Goal: Transaction & Acquisition: Purchase product/service

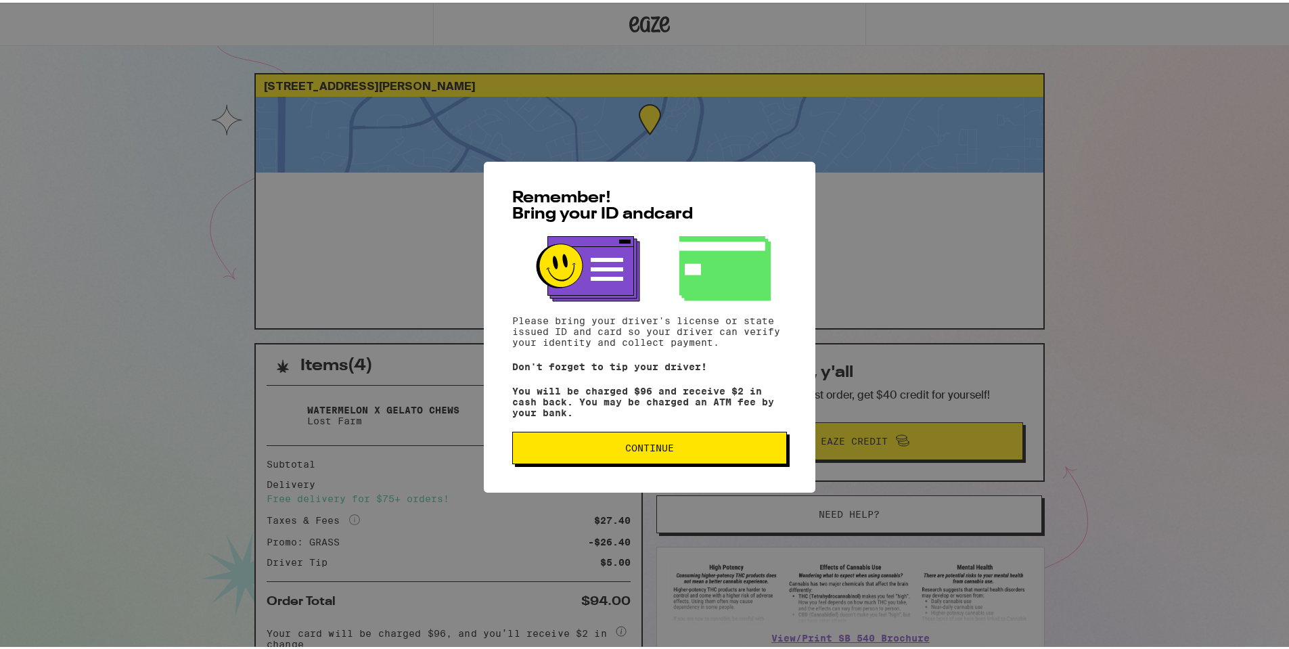
drag, startPoint x: 670, startPoint y: 457, endPoint x: 638, endPoint y: 385, distance: 78.5
click at [670, 456] on button "Continue" at bounding box center [649, 445] width 275 height 32
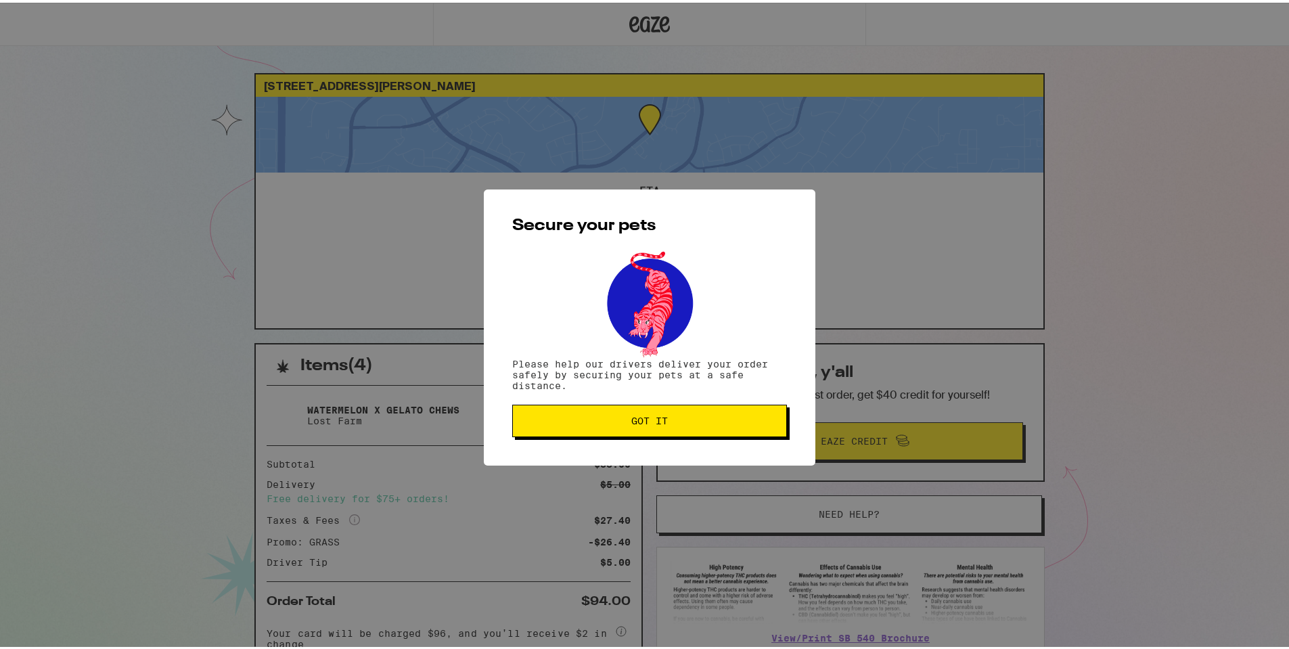
click at [638, 434] on button "Got it" at bounding box center [649, 418] width 275 height 32
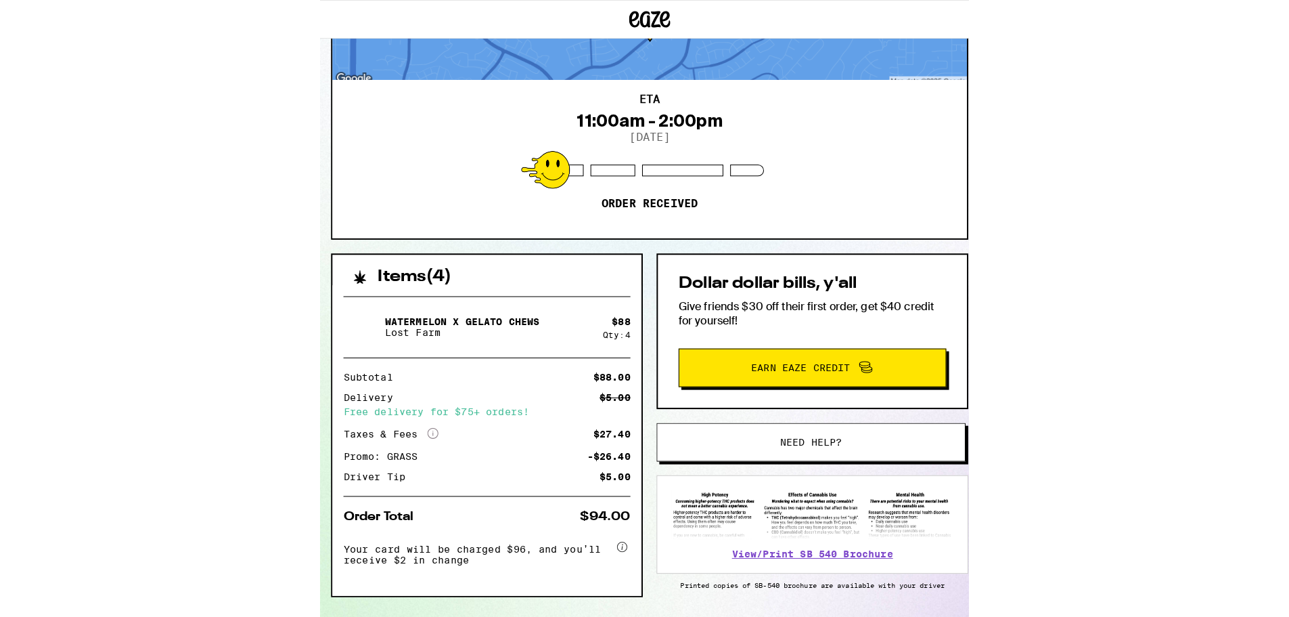
scroll to position [91, 0]
